Goal: Task Accomplishment & Management: Manage account settings

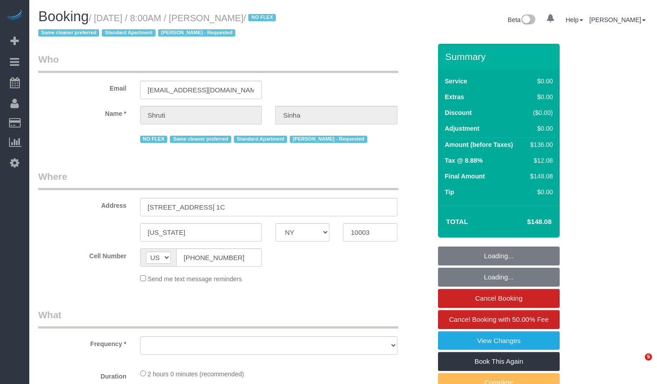
select select "NY"
select select "object:756"
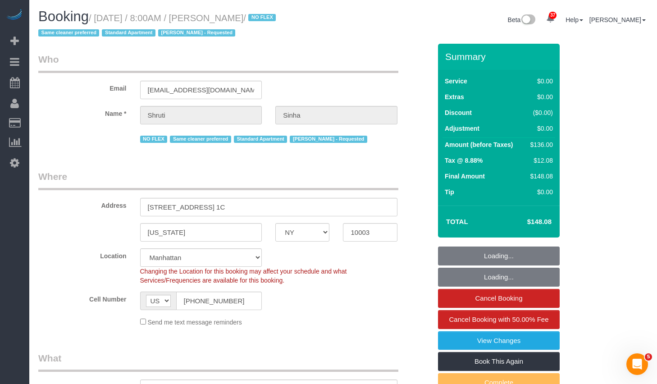
select select "number:89"
select select "number:90"
select select "number:15"
select select "number:5"
select select "object:986"
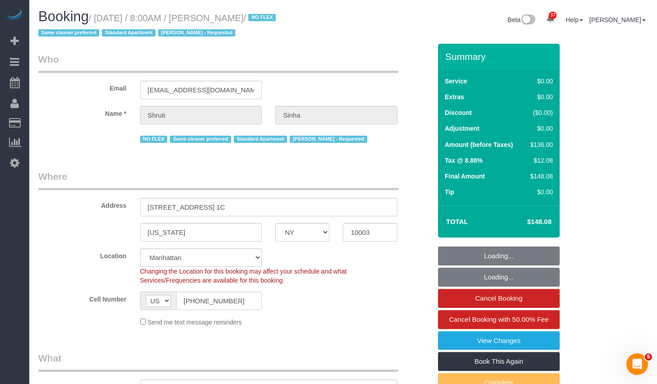
select select "1"
select select "spot1"
select select "string:stripe-pm_1Nmzti4VGloSiKo7h2tyAH5l"
drag, startPoint x: 221, startPoint y: 17, endPoint x: 268, endPoint y: 18, distance: 47.3
click at [268, 18] on small "/ [DATE] / 8:00AM / [PERSON_NAME] / NO FLEX Same cleaner preferred Standard Apa…" at bounding box center [158, 25] width 240 height 25
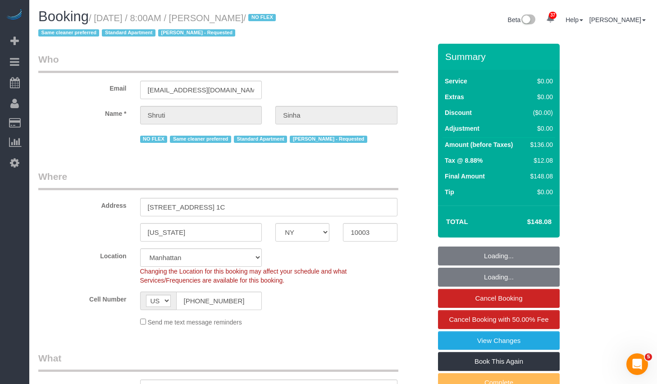
copy small "[PERSON_NAME]"
select select "1"
